Goal: Navigation & Orientation: Find specific page/section

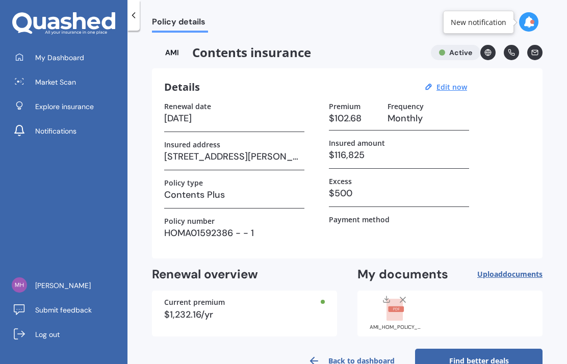
click at [73, 55] on span "My Dashboard" at bounding box center [59, 58] width 49 height 10
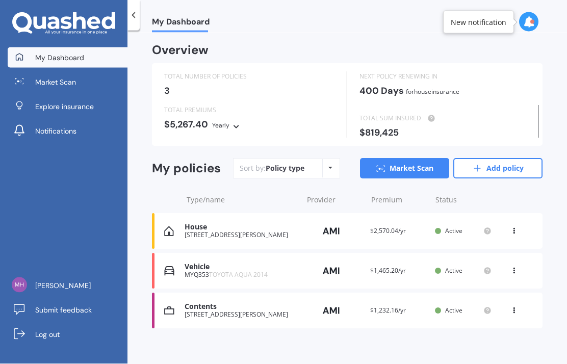
scroll to position [41, 0]
